Goal: Task Accomplishment & Management: Manage account settings

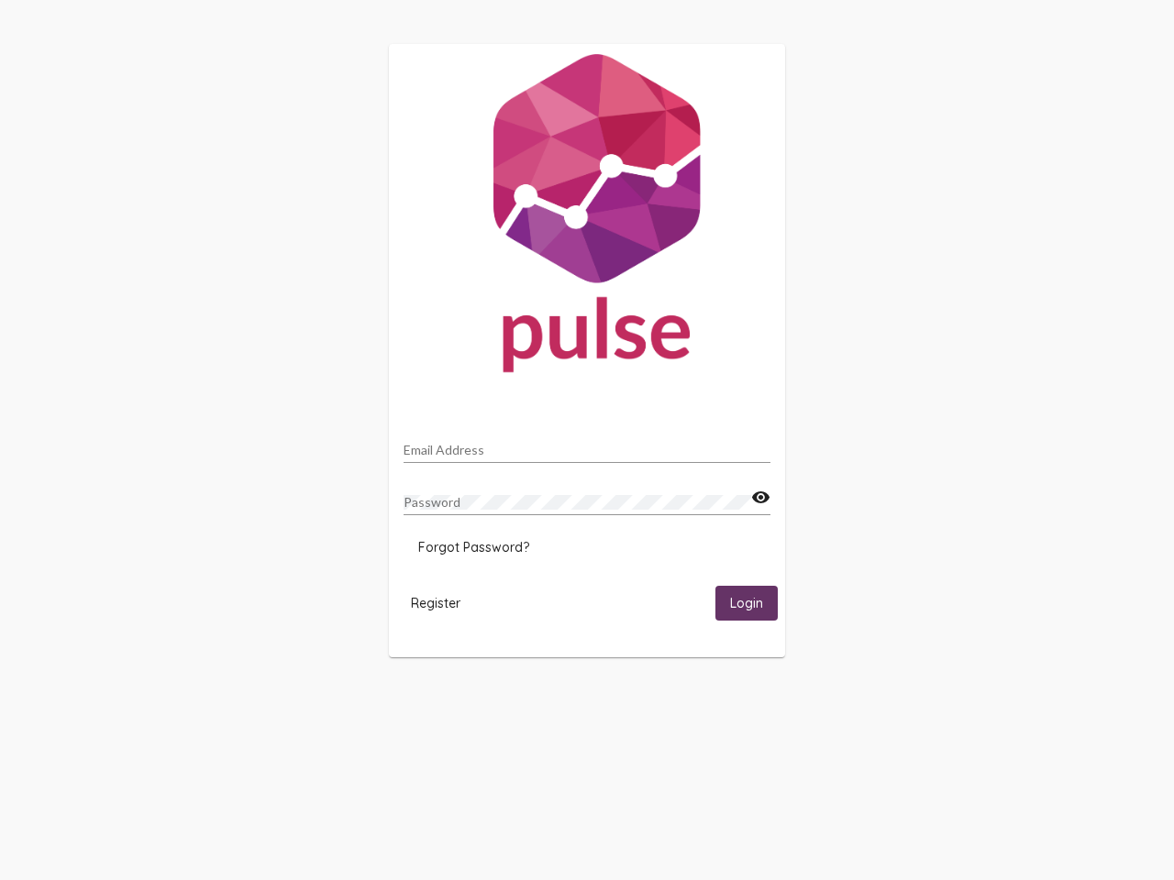
click at [587, 445] on input "Email Address" at bounding box center [586, 450] width 367 height 15
click at [760, 498] on mat-icon "visibility" at bounding box center [760, 498] width 19 height 22
click at [473, 547] on span "Forgot Password?" at bounding box center [473, 547] width 111 height 17
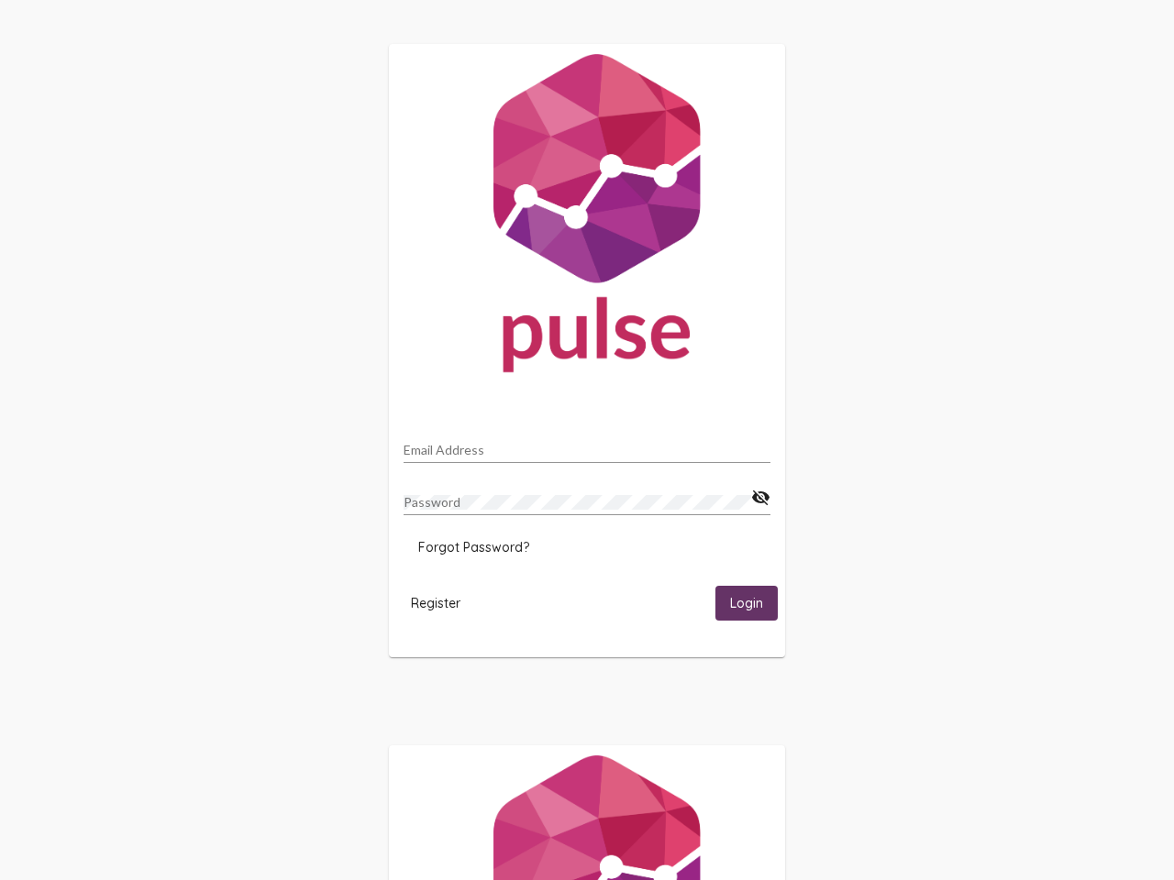
click at [436, 602] on span "Register" at bounding box center [436, 603] width 50 height 17
click at [746, 602] on span "Login" at bounding box center [746, 604] width 33 height 17
